Goal: Task Accomplishment & Management: Use online tool/utility

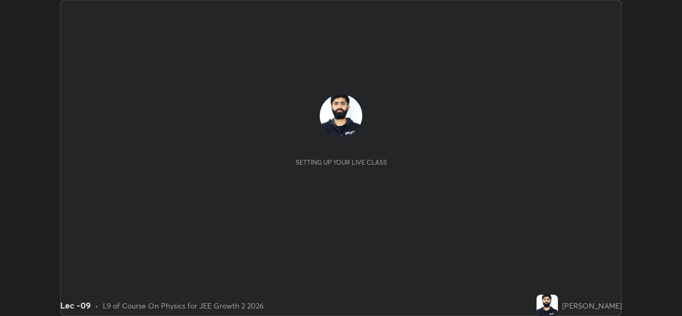
scroll to position [316, 682]
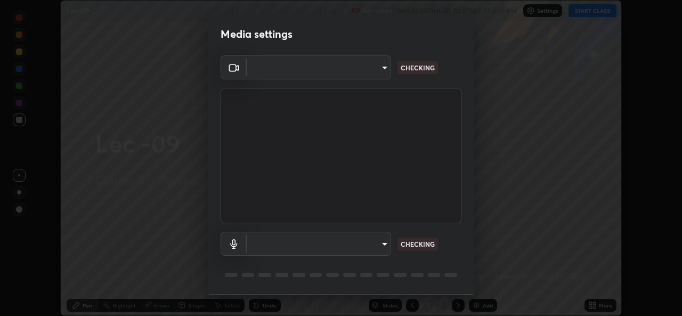
click at [418, 248] on div "CHECKING" at bounding box center [418, 244] width 41 height 13
type input "e658ab507c4845e1d812adfea7d0d3b22300300f592d9694e5f07185122a4cc8"
type input "default"
click at [421, 247] on p "CHECKING" at bounding box center [418, 244] width 34 height 10
click at [359, 62] on body "Erase all Lec -09 Recording WAS SCHEDULED TO START AT 6:45 PM Settings START CL…" at bounding box center [341, 158] width 682 height 316
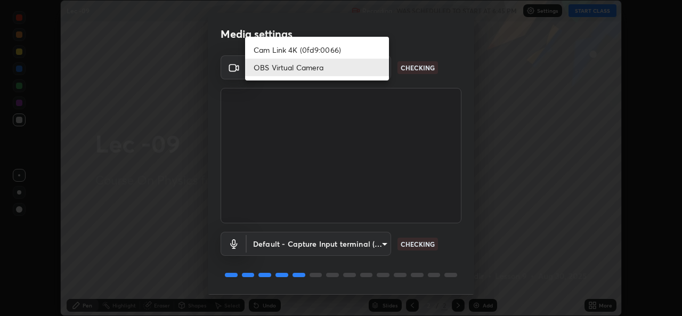
click at [336, 51] on li "Cam Link 4K (0fd9:0066)" at bounding box center [317, 50] width 144 height 18
type input "78e73baf3d63bceb4c45423e3c658d9595c8caa1ee6d34b79bc6d5c79dc82097"
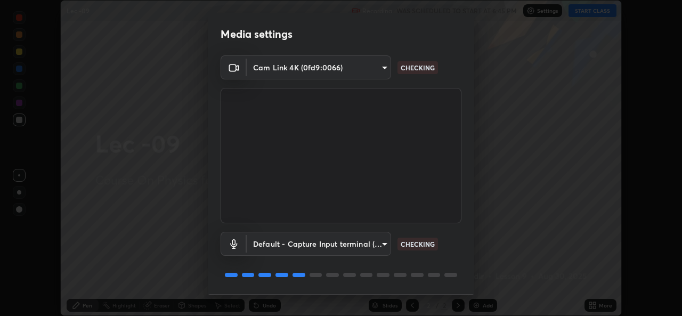
click at [363, 70] on body "Erase all Lec -09 Recording WAS SCHEDULED TO START AT 6:45 PM Settings START CL…" at bounding box center [341, 158] width 682 height 316
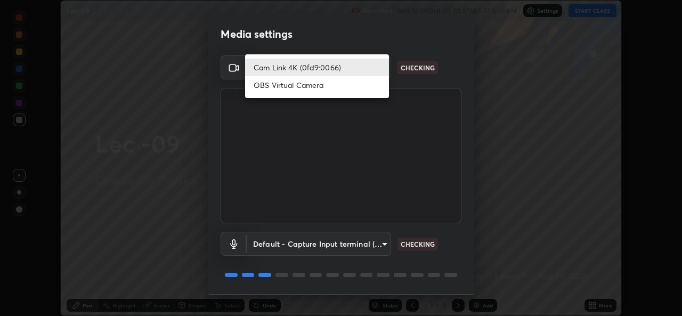
click at [399, 84] on div at bounding box center [341, 158] width 682 height 316
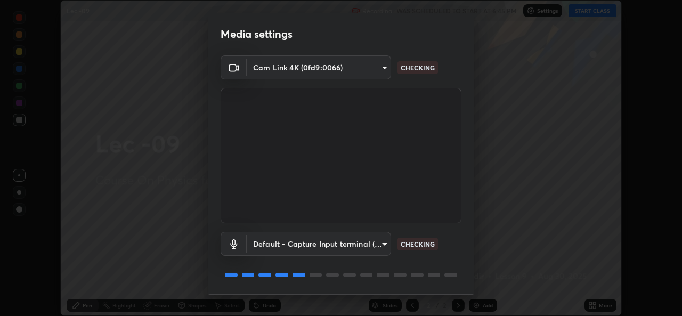
click at [423, 252] on div "Default - Capture Input terminal (Digital Array MIC) (2207:0019) default CHECKI…" at bounding box center [341, 244] width 241 height 24
click at [362, 64] on body "Erase all Lec -09 Recording WAS SCHEDULED TO START AT 6:45 PM Settings START CL…" at bounding box center [341, 158] width 682 height 316
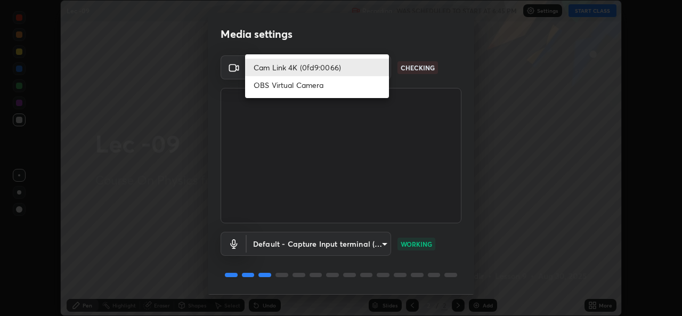
click at [368, 68] on li "Cam Link 4K (0fd9:0066)" at bounding box center [317, 68] width 144 height 18
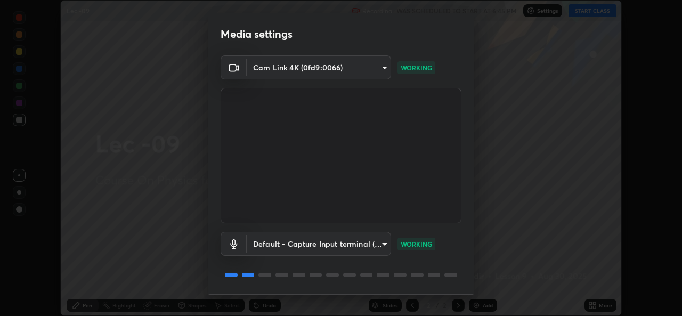
click at [424, 242] on p "WORKING" at bounding box center [416, 244] width 31 height 10
click at [418, 245] on p "WORKING" at bounding box center [416, 244] width 31 height 10
click at [416, 246] on p "WORKING" at bounding box center [416, 244] width 31 height 10
click at [417, 246] on p "WORKING" at bounding box center [416, 244] width 31 height 10
click at [418, 250] on div "Default - Capture Input terminal (Digital Array MIC) (2207:0019) default WORKING" at bounding box center [341, 244] width 241 height 24
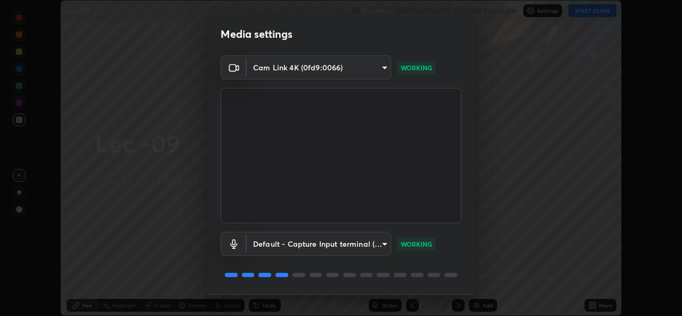
click at [420, 248] on div "WORKING" at bounding box center [417, 244] width 38 height 13
click at [422, 247] on p "WORKING" at bounding box center [416, 244] width 31 height 10
click at [423, 245] on p "WORKING" at bounding box center [416, 244] width 31 height 10
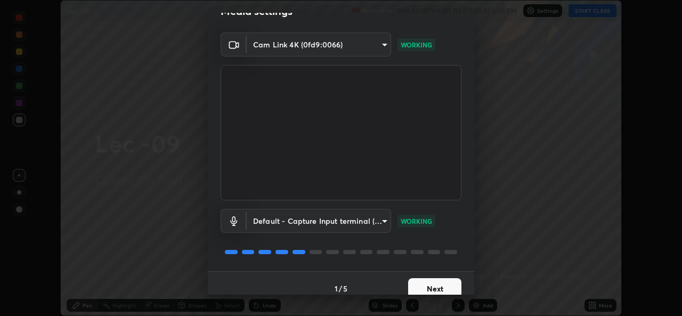
scroll to position [34, 0]
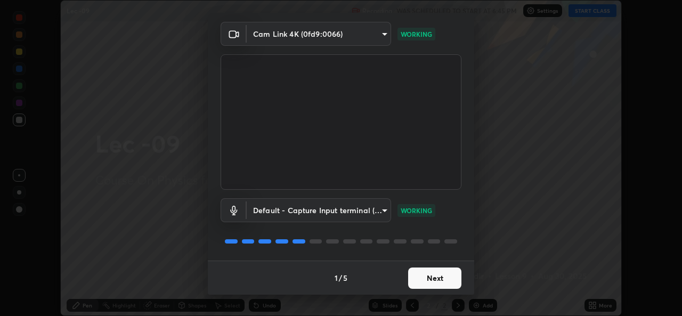
click at [438, 281] on button "Next" at bounding box center [434, 278] width 53 height 21
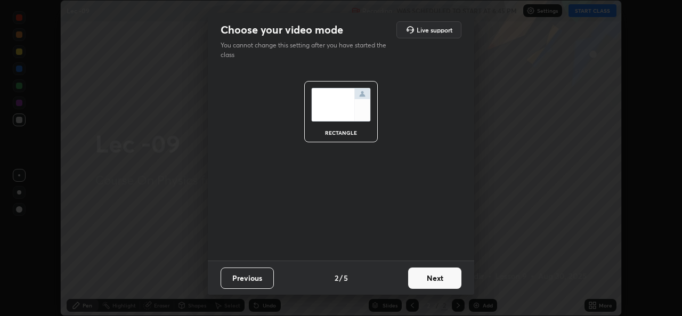
click at [438, 280] on button "Next" at bounding box center [434, 278] width 53 height 21
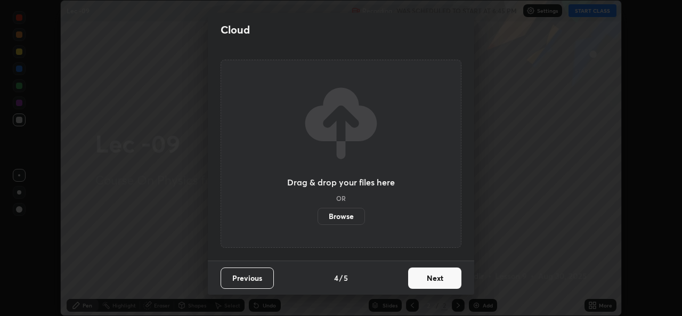
click at [435, 283] on button "Next" at bounding box center [434, 278] width 53 height 21
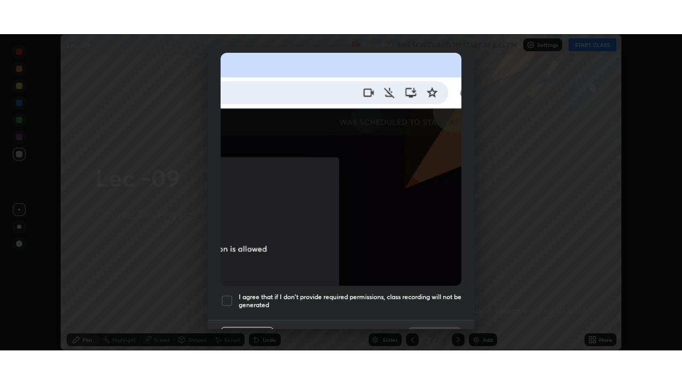
scroll to position [251, 0]
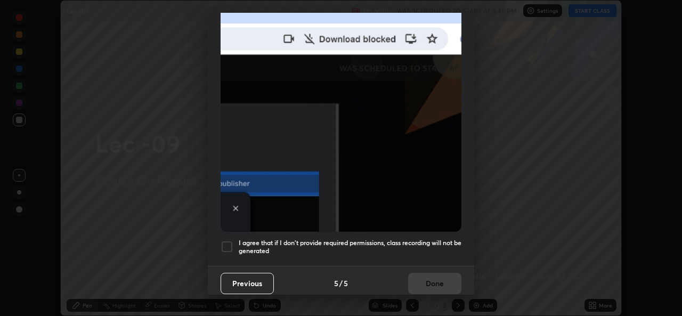
click at [226, 240] on div at bounding box center [227, 246] width 13 height 13
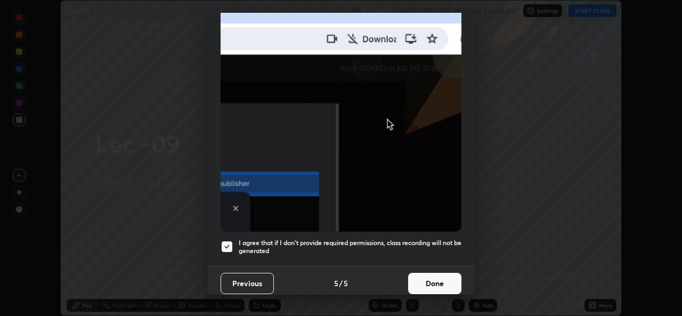
click at [432, 277] on button "Done" at bounding box center [434, 283] width 53 height 21
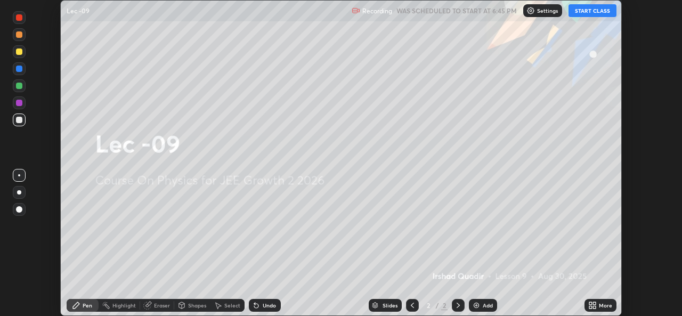
click at [598, 14] on button "START CLASS" at bounding box center [593, 10] width 48 height 13
click at [602, 304] on div "More" at bounding box center [605, 305] width 13 height 5
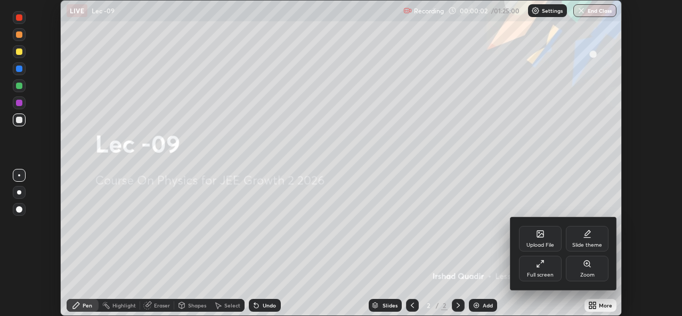
click at [532, 298] on div at bounding box center [341, 158] width 682 height 316
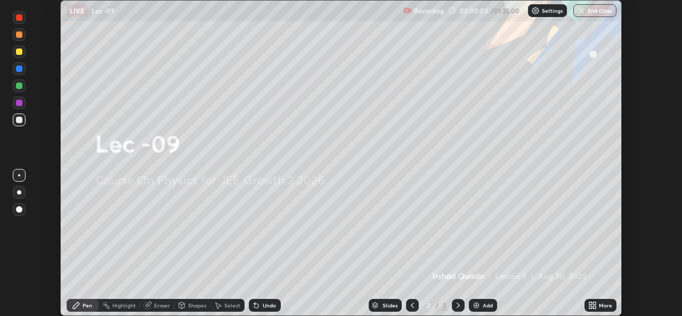
click at [488, 305] on div "Add" at bounding box center [488, 305] width 10 height 5
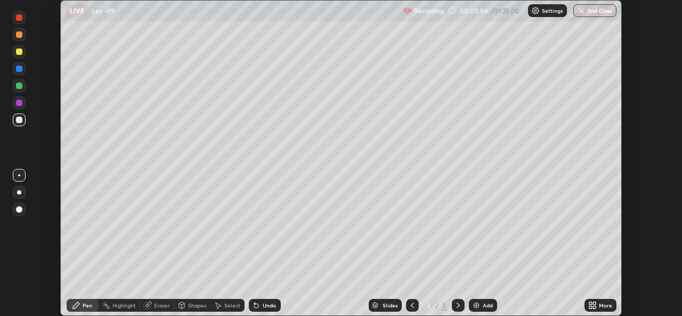
click at [599, 303] on div "More" at bounding box center [605, 305] width 13 height 5
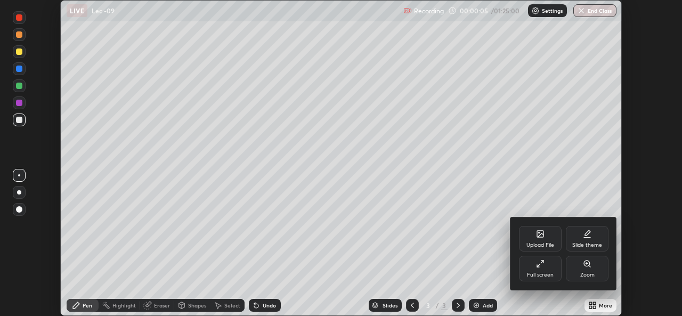
click at [541, 265] on icon at bounding box center [540, 264] width 9 height 9
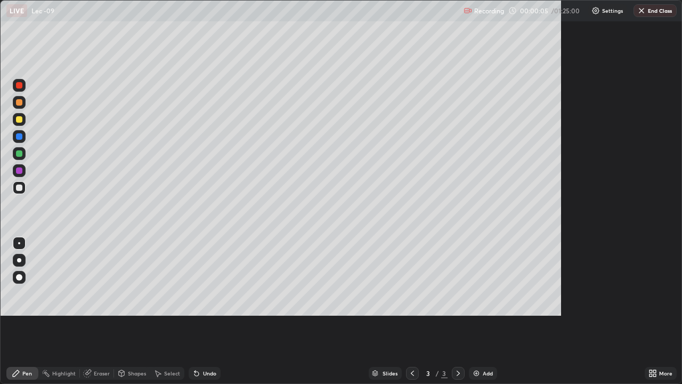
scroll to position [384, 682]
